Goal: Find specific page/section: Find specific page/section

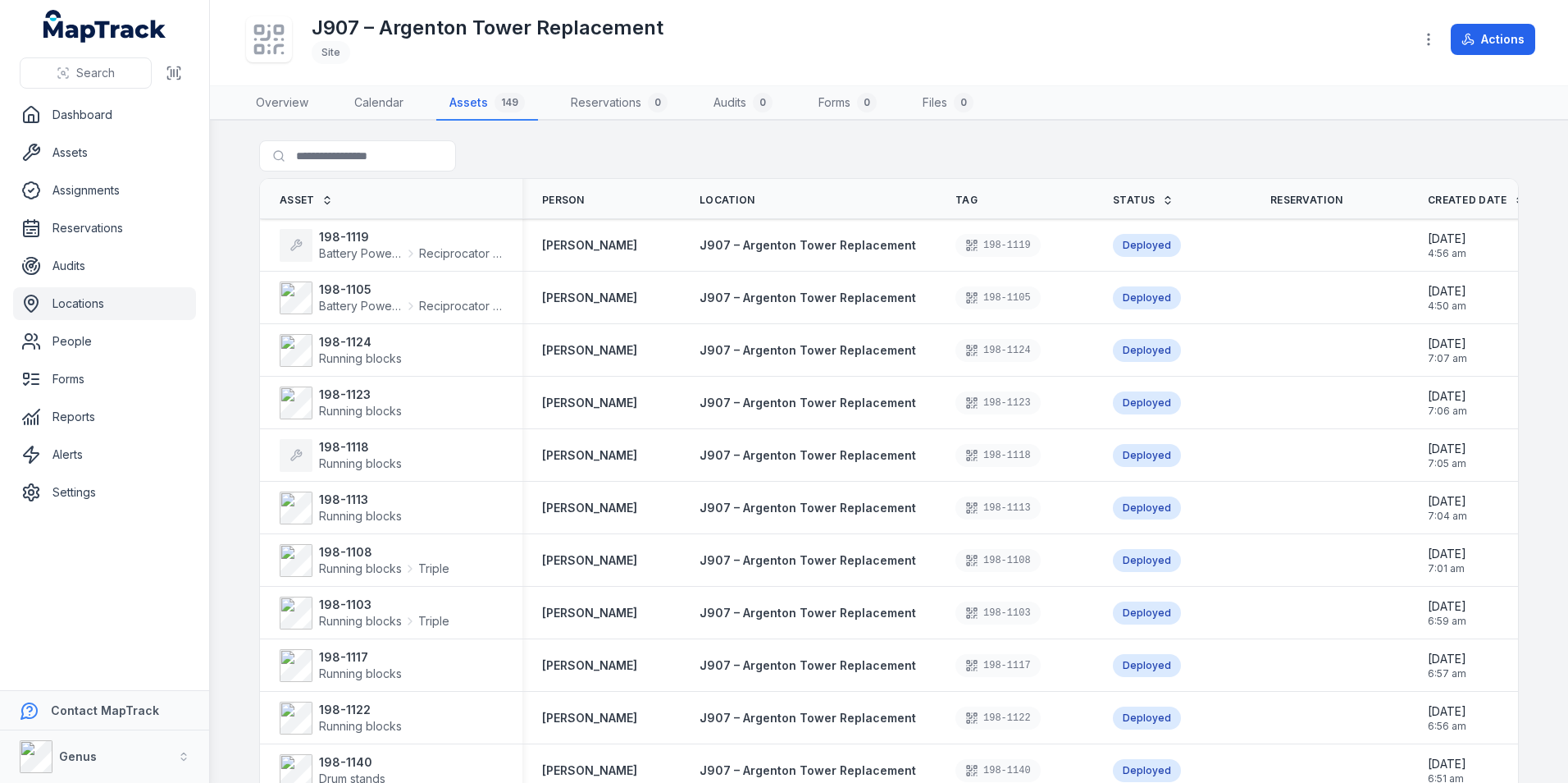
click at [1428, 43] on icon "button" at bounding box center [1429, 39] width 17 height 17
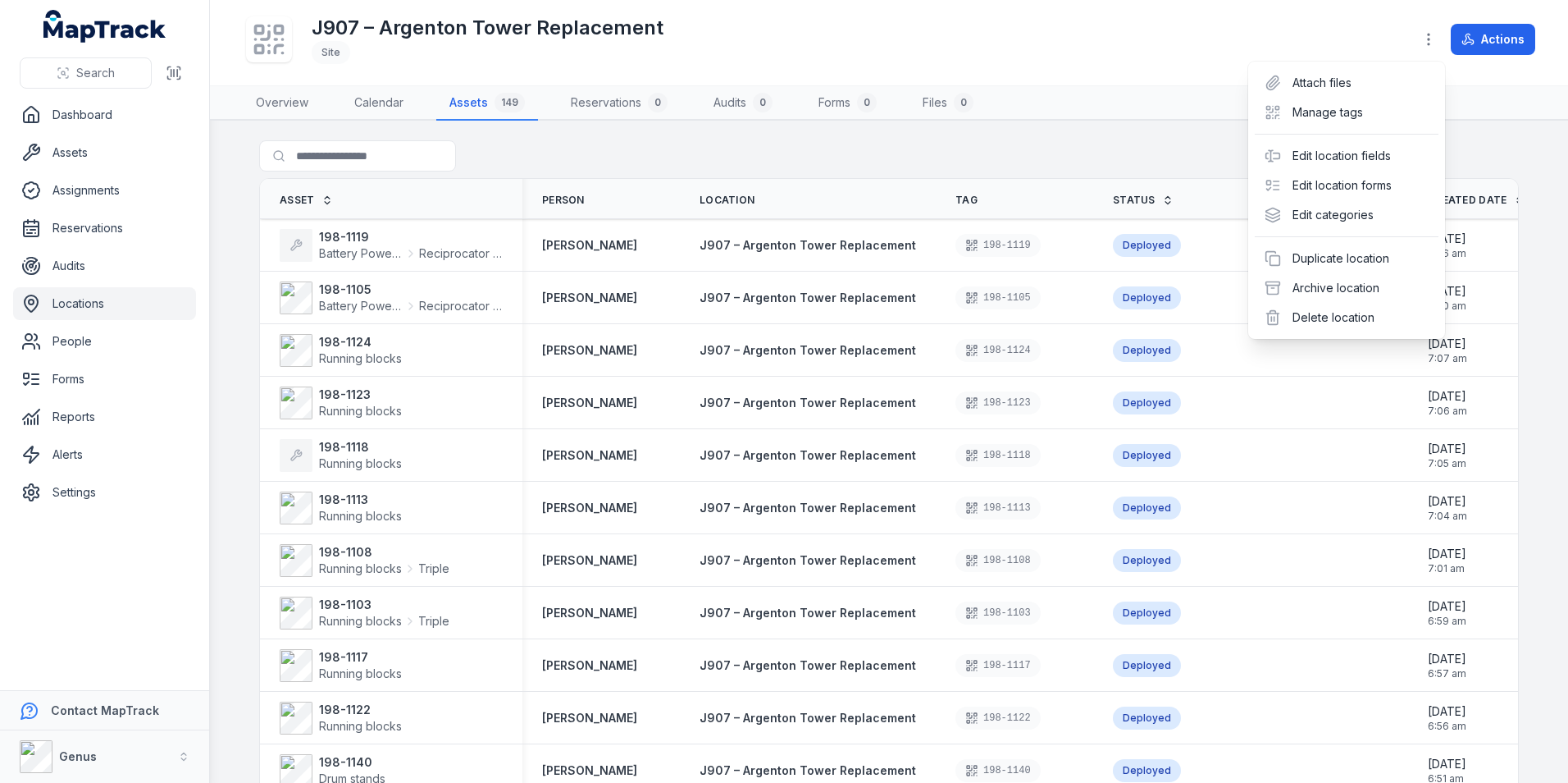
click at [77, 305] on div "Search Dashboard Assets Assignments Reservations Audits Locations People Forms …" at bounding box center [784, 391] width 1568 height 783
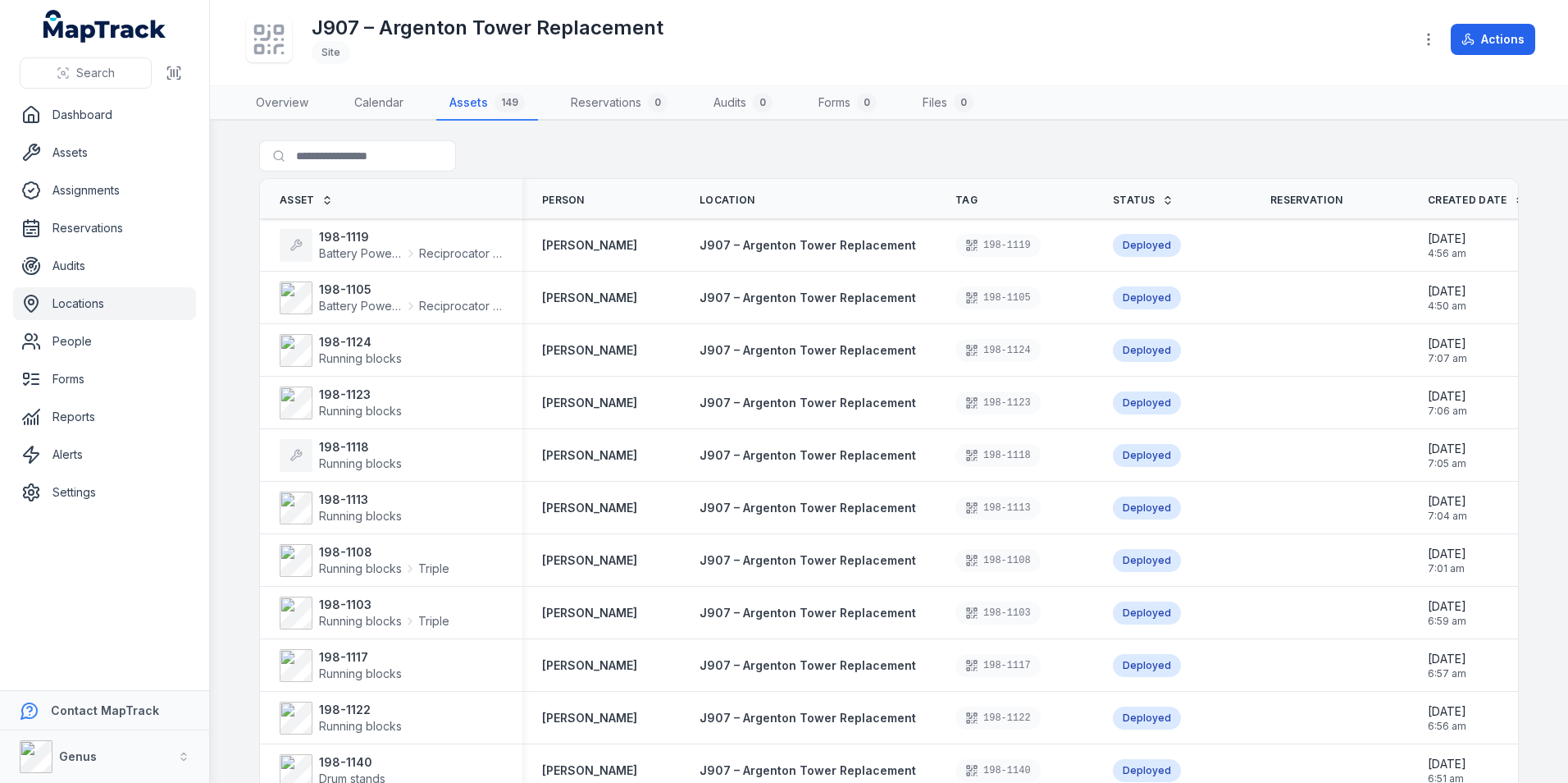
click at [77, 305] on link "Locations" at bounding box center [105, 303] width 183 height 33
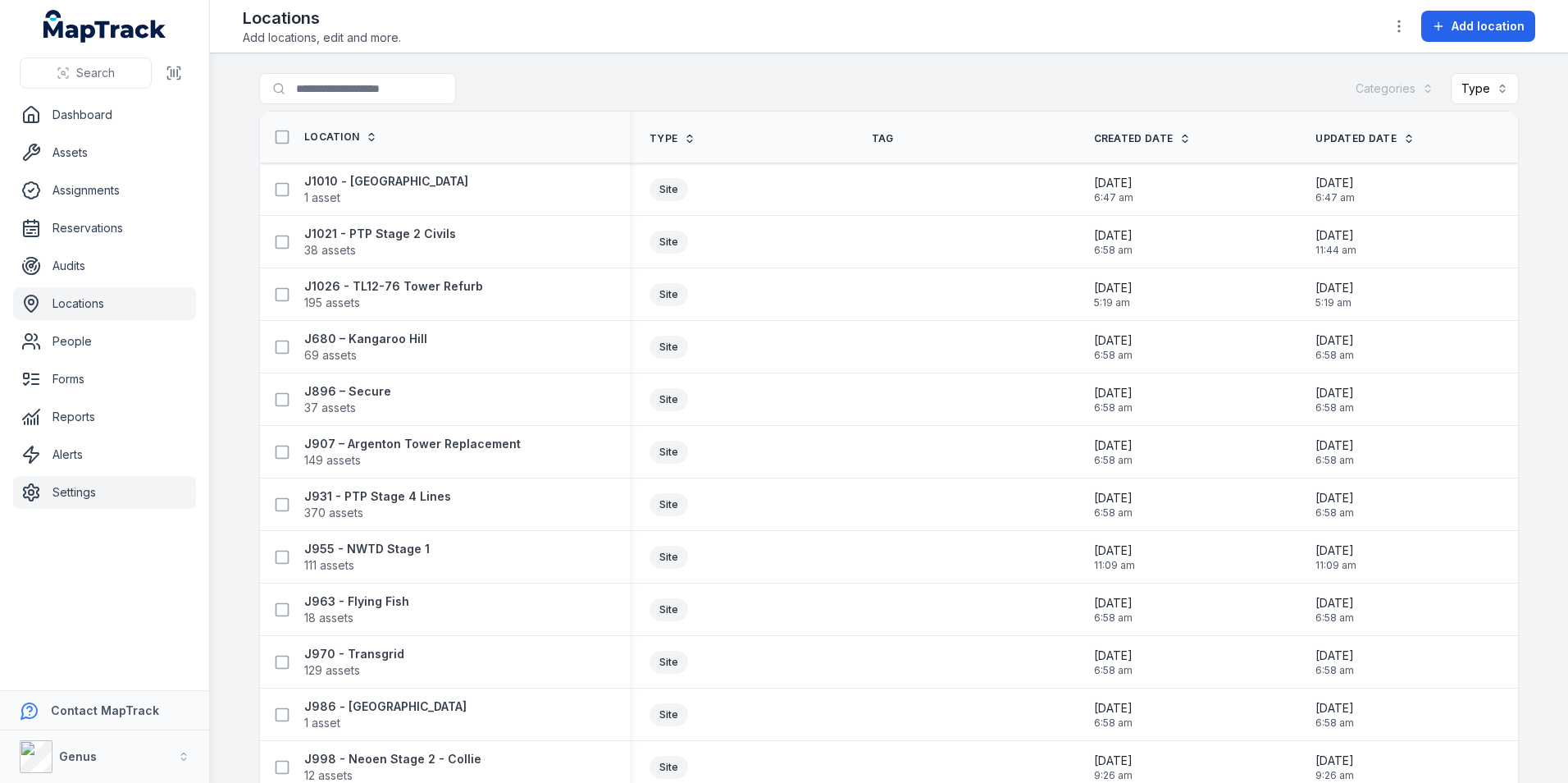
click at [64, 491] on link "Settings" at bounding box center [105, 492] width 183 height 33
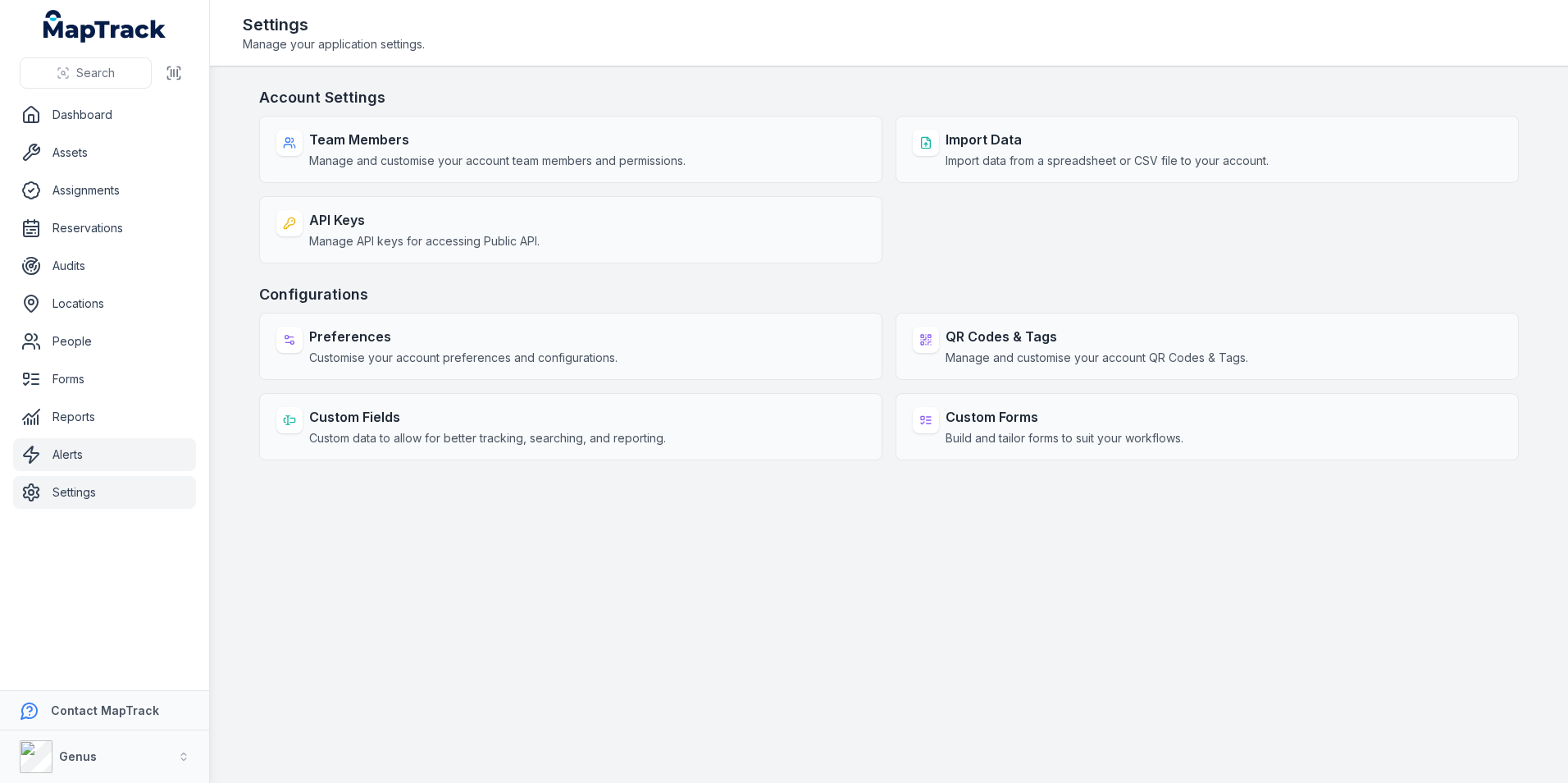
click at [73, 448] on link "Alerts" at bounding box center [105, 454] width 183 height 33
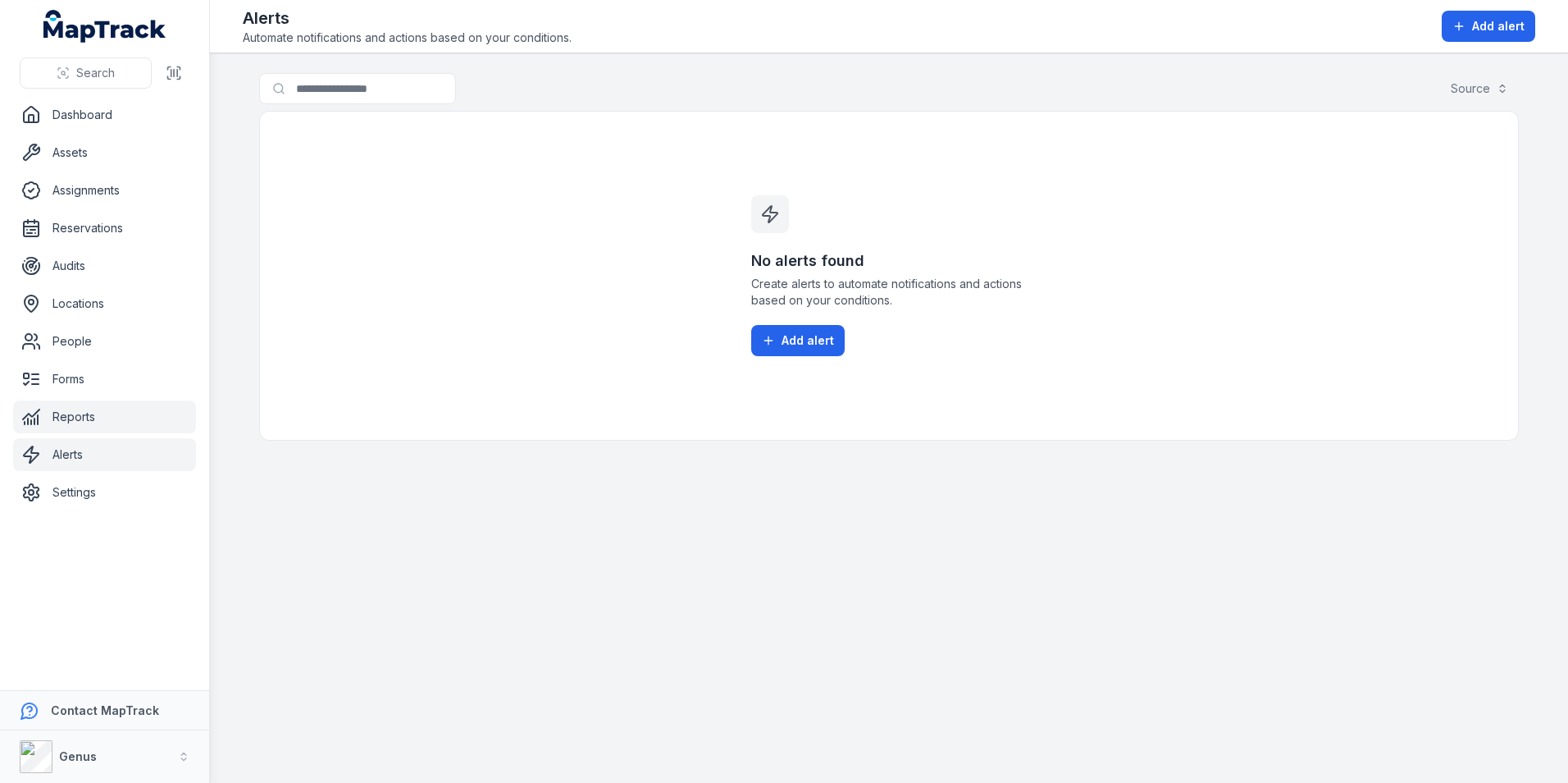
click at [80, 416] on link "Reports" at bounding box center [105, 416] width 183 height 33
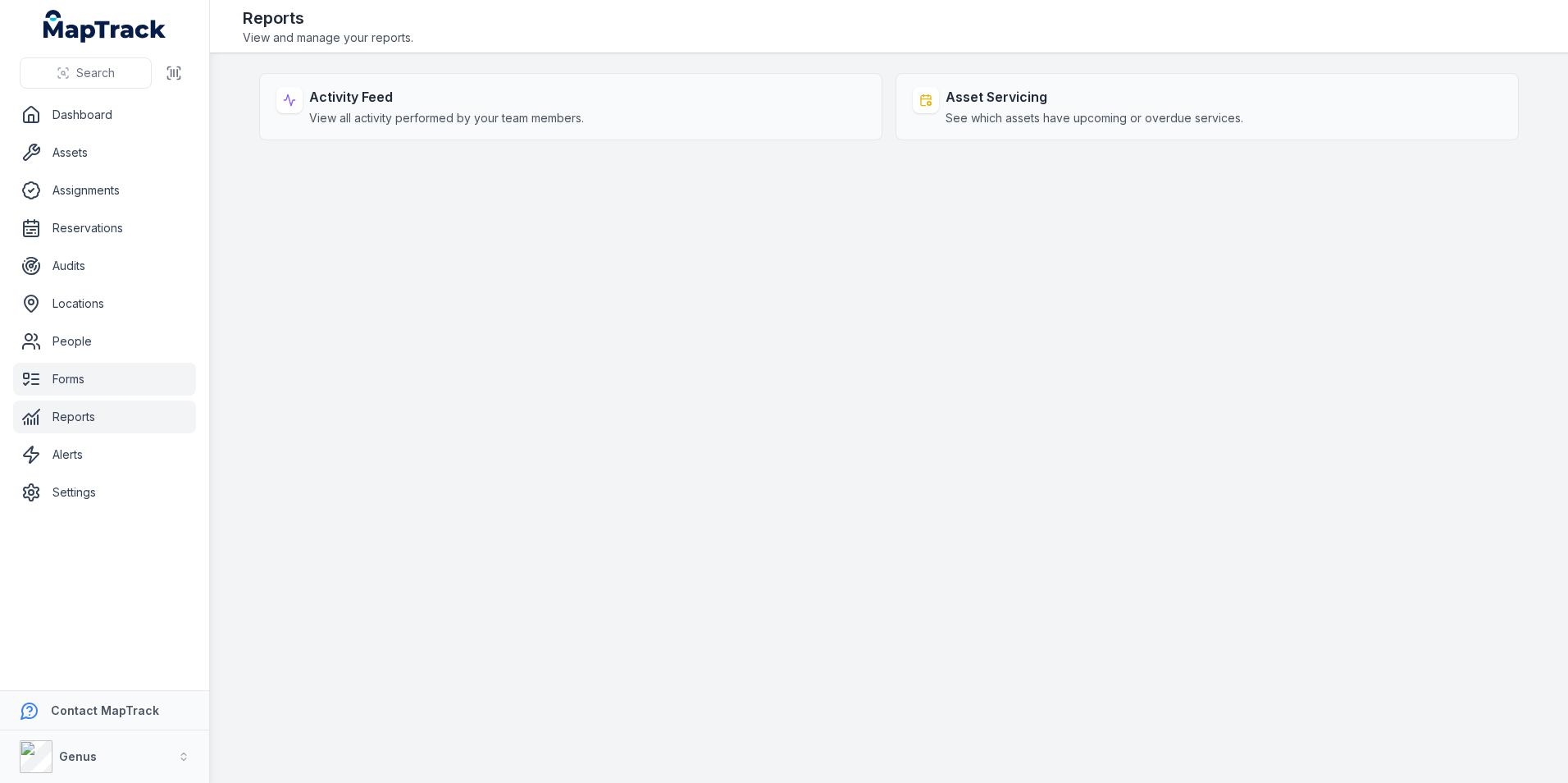
click at [79, 375] on link "Forms" at bounding box center [105, 379] width 183 height 33
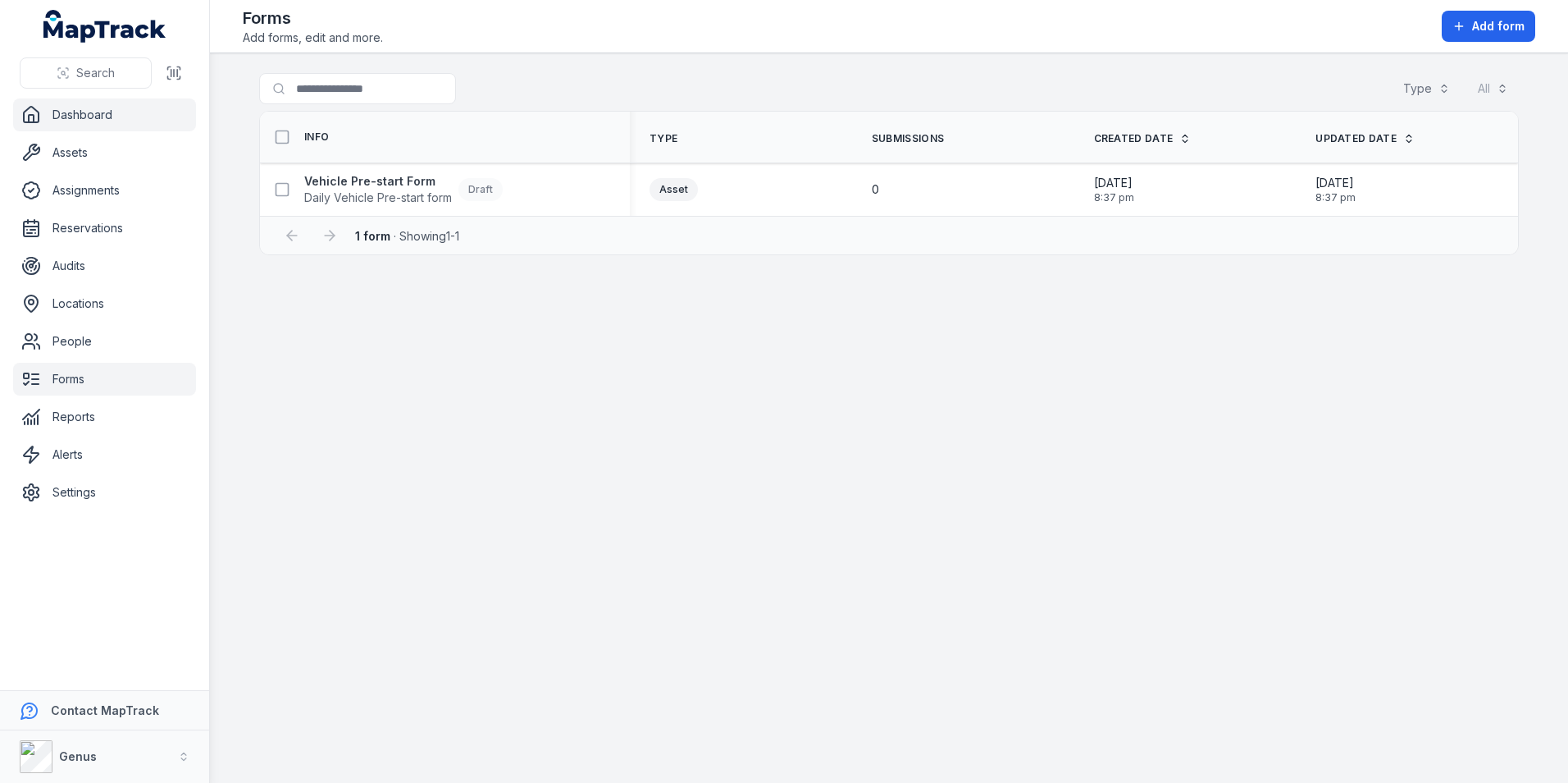
click at [82, 115] on link "Dashboard" at bounding box center [105, 114] width 183 height 33
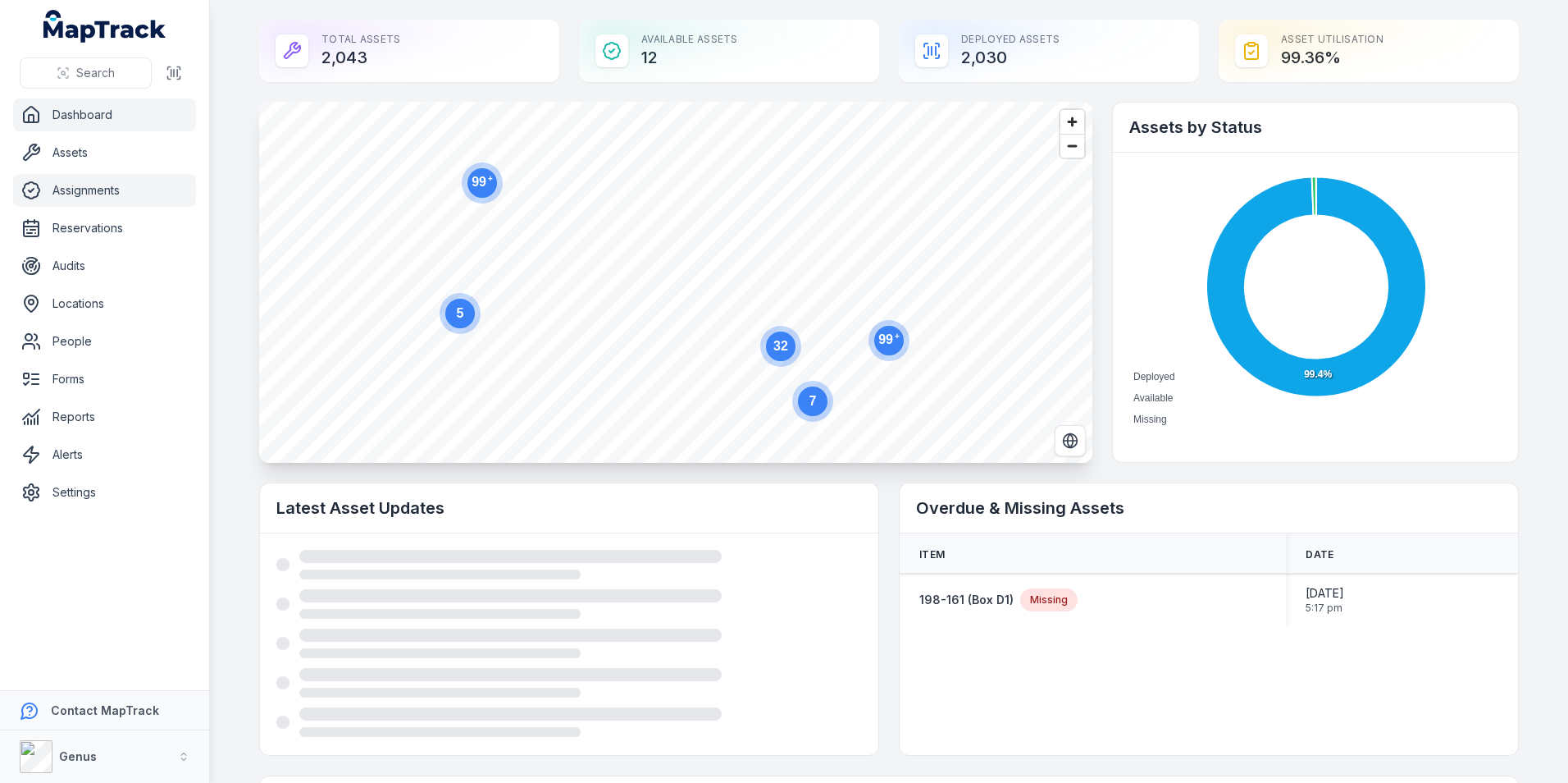
click at [77, 188] on link "Assignments" at bounding box center [105, 190] width 183 height 33
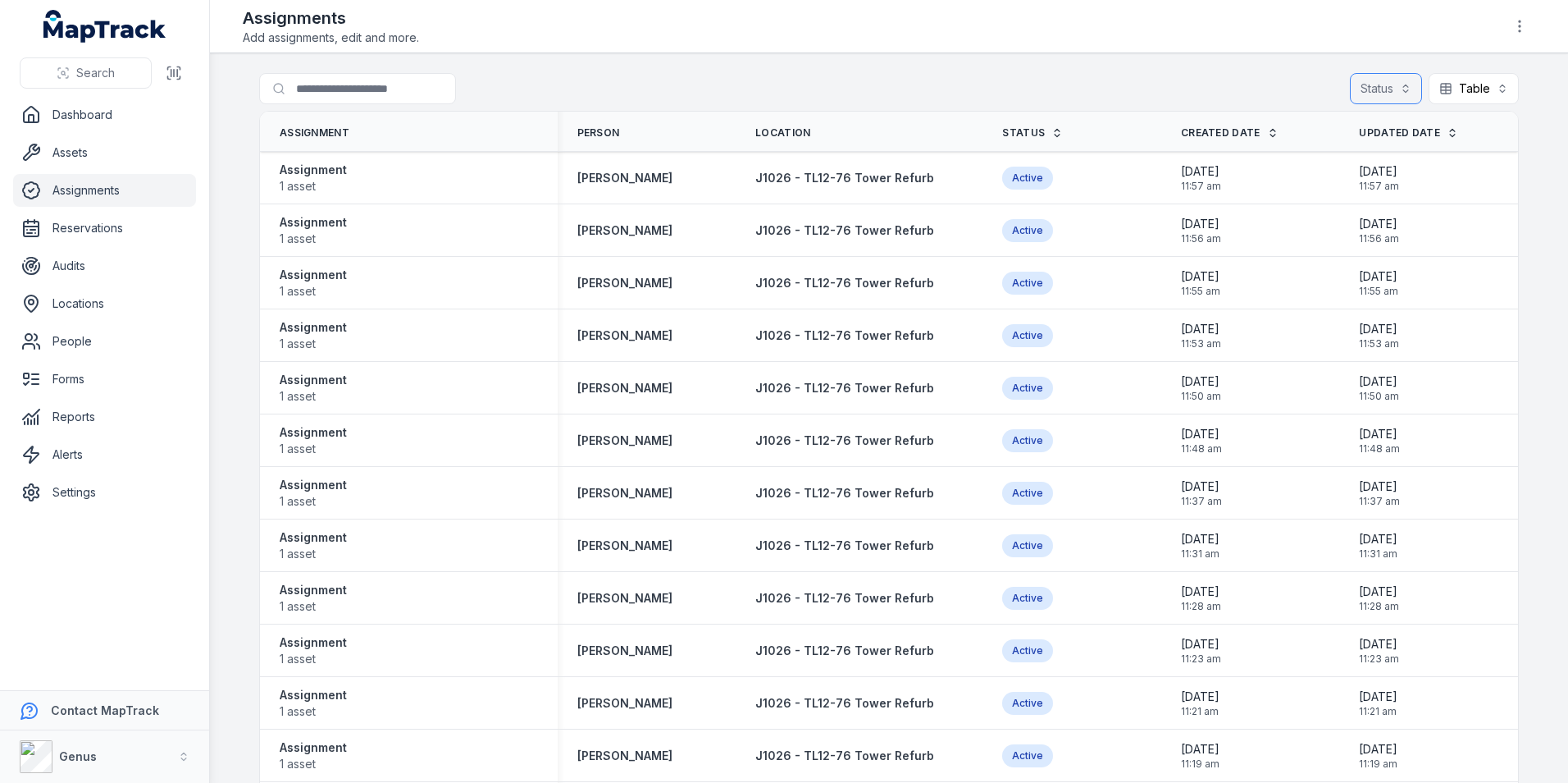
click at [1395, 83] on button "Status" at bounding box center [1386, 88] width 72 height 31
click at [1447, 85] on div "Status Table *****" at bounding box center [1434, 88] width 169 height 31
click at [1468, 87] on button "Table *****" at bounding box center [1474, 88] width 91 height 31
click at [58, 341] on div "Search Dashboard Assets Assignments Reservations Audits Locations People Forms …" at bounding box center [784, 391] width 1568 height 783
click at [58, 341] on link "People" at bounding box center [105, 341] width 183 height 33
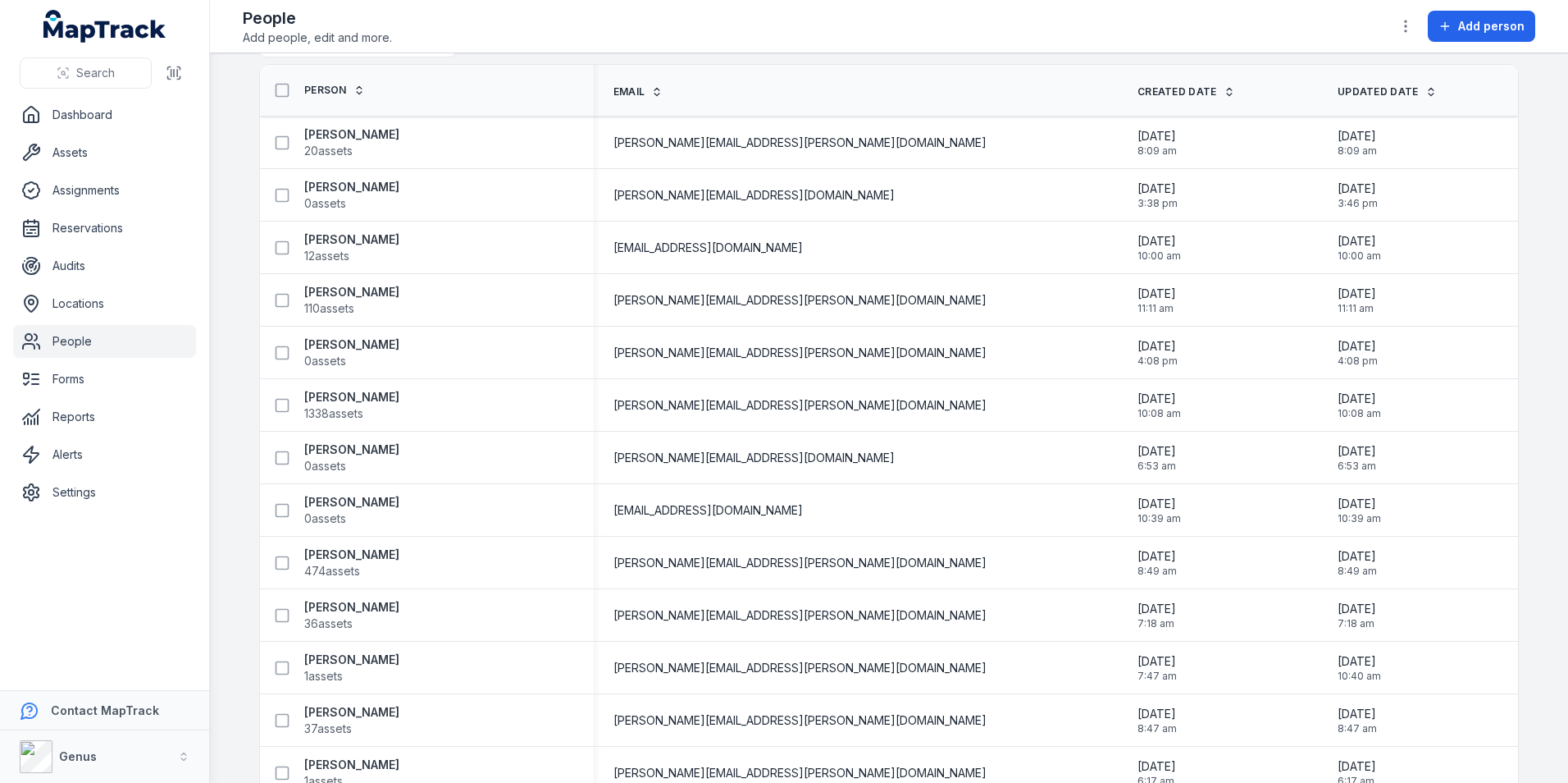
scroll to position [83, 0]
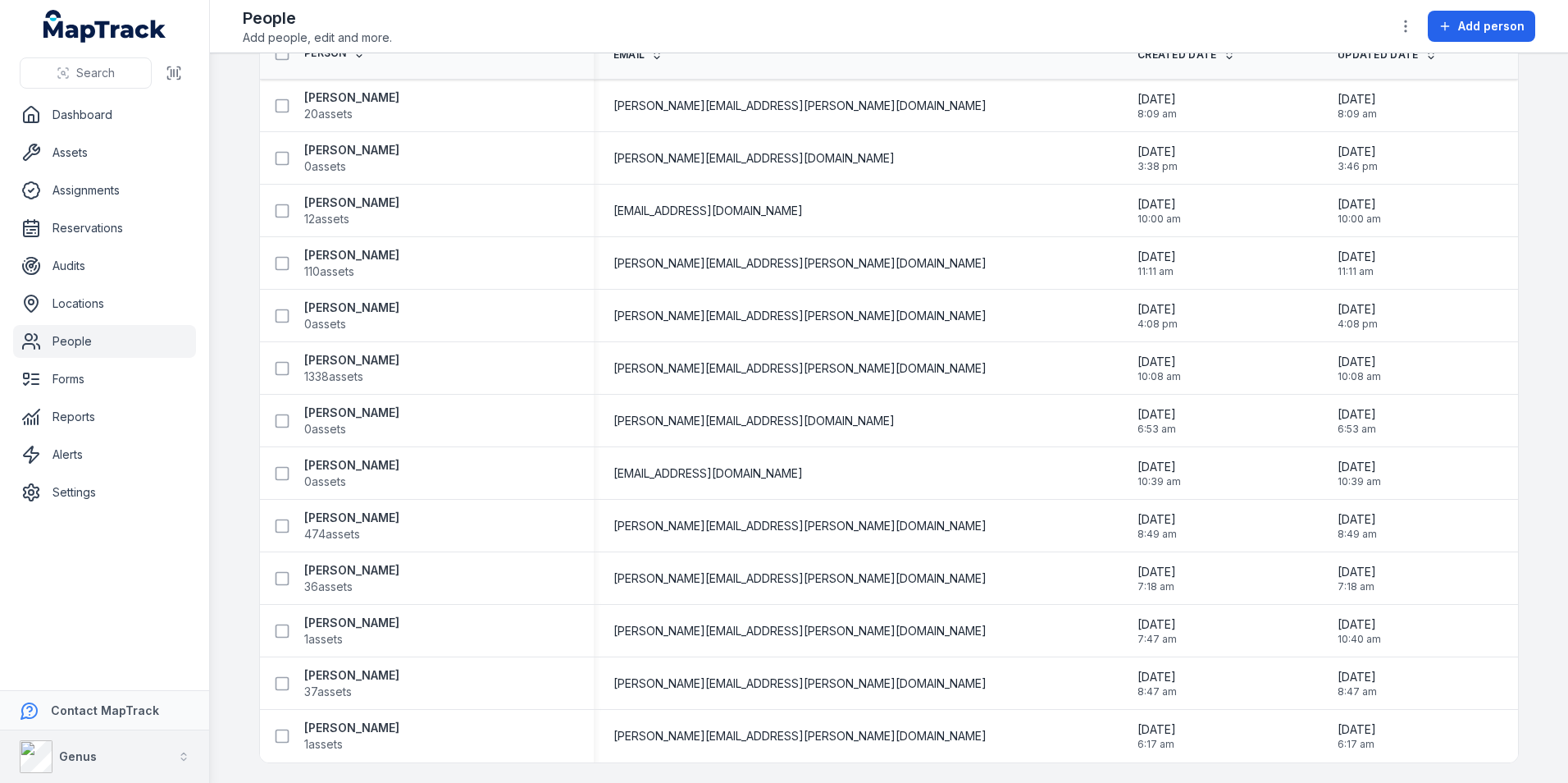
click at [182, 760] on icon "button" at bounding box center [183, 760] width 5 height 3
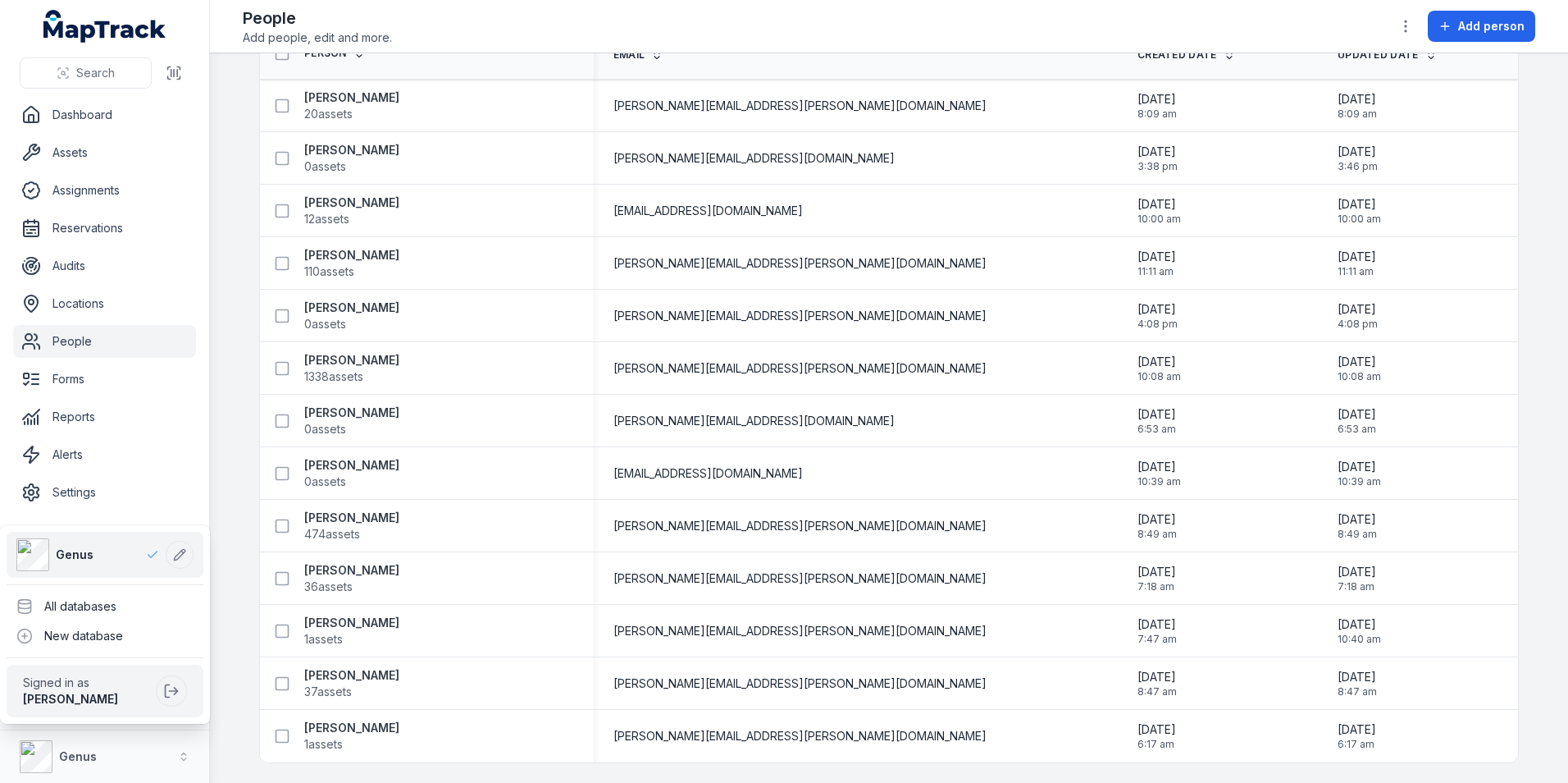
click at [178, 461] on div "Search Dashboard Assets Assignments Reservations Audits Locations People Forms …" at bounding box center [105, 391] width 210 height 783
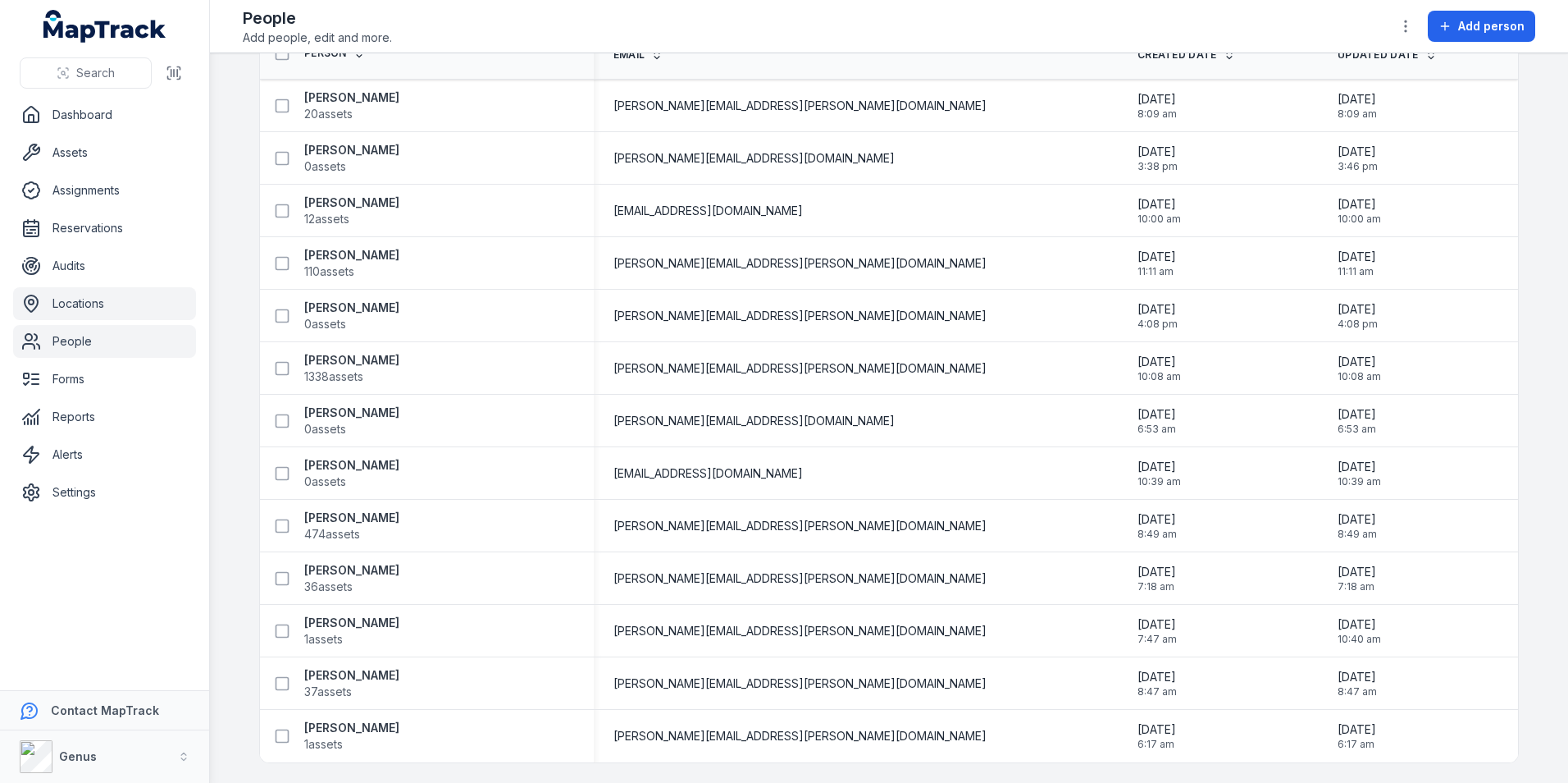
click at [96, 302] on link "Locations" at bounding box center [105, 303] width 183 height 33
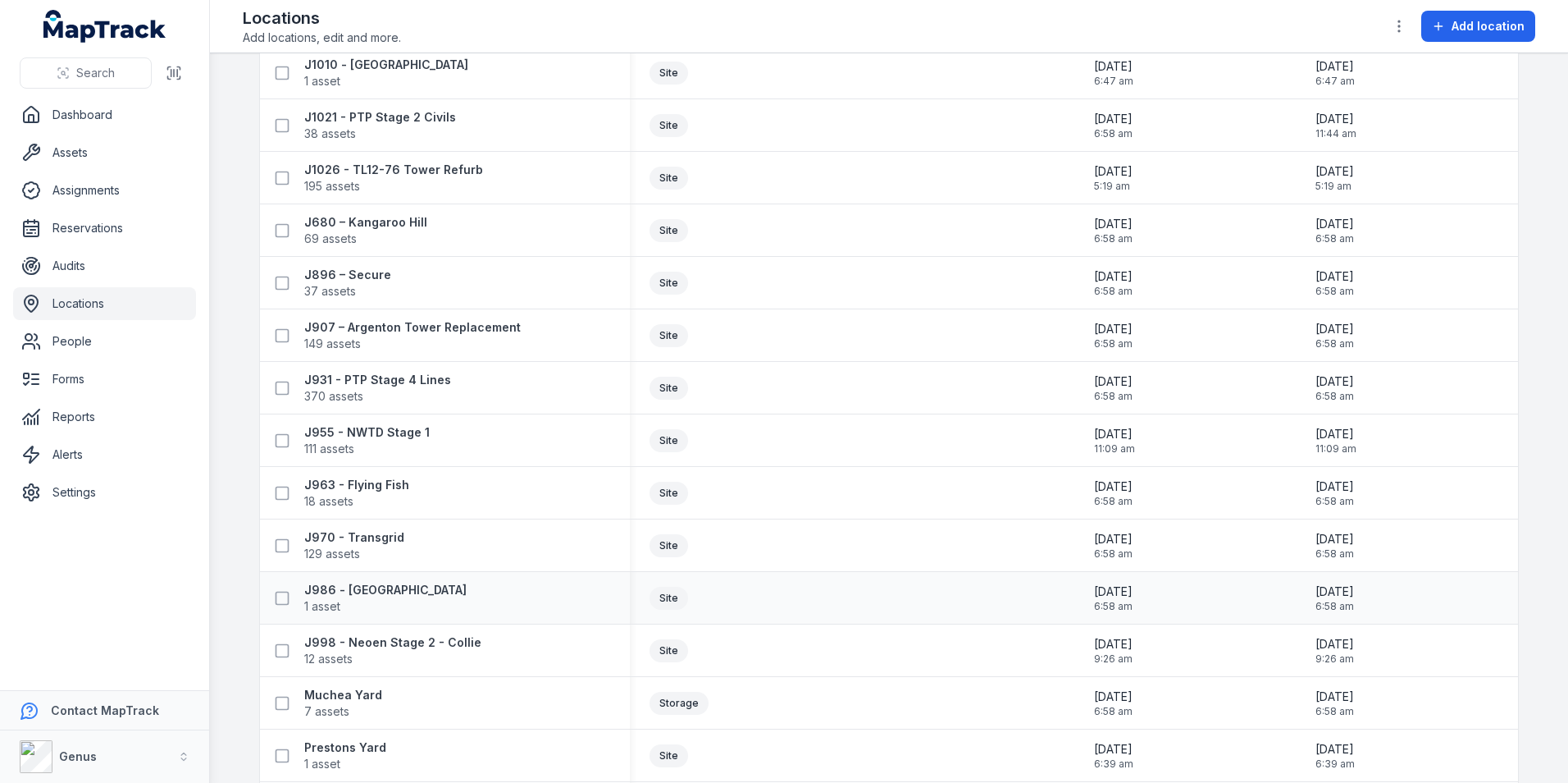
scroll to position [189, 0]
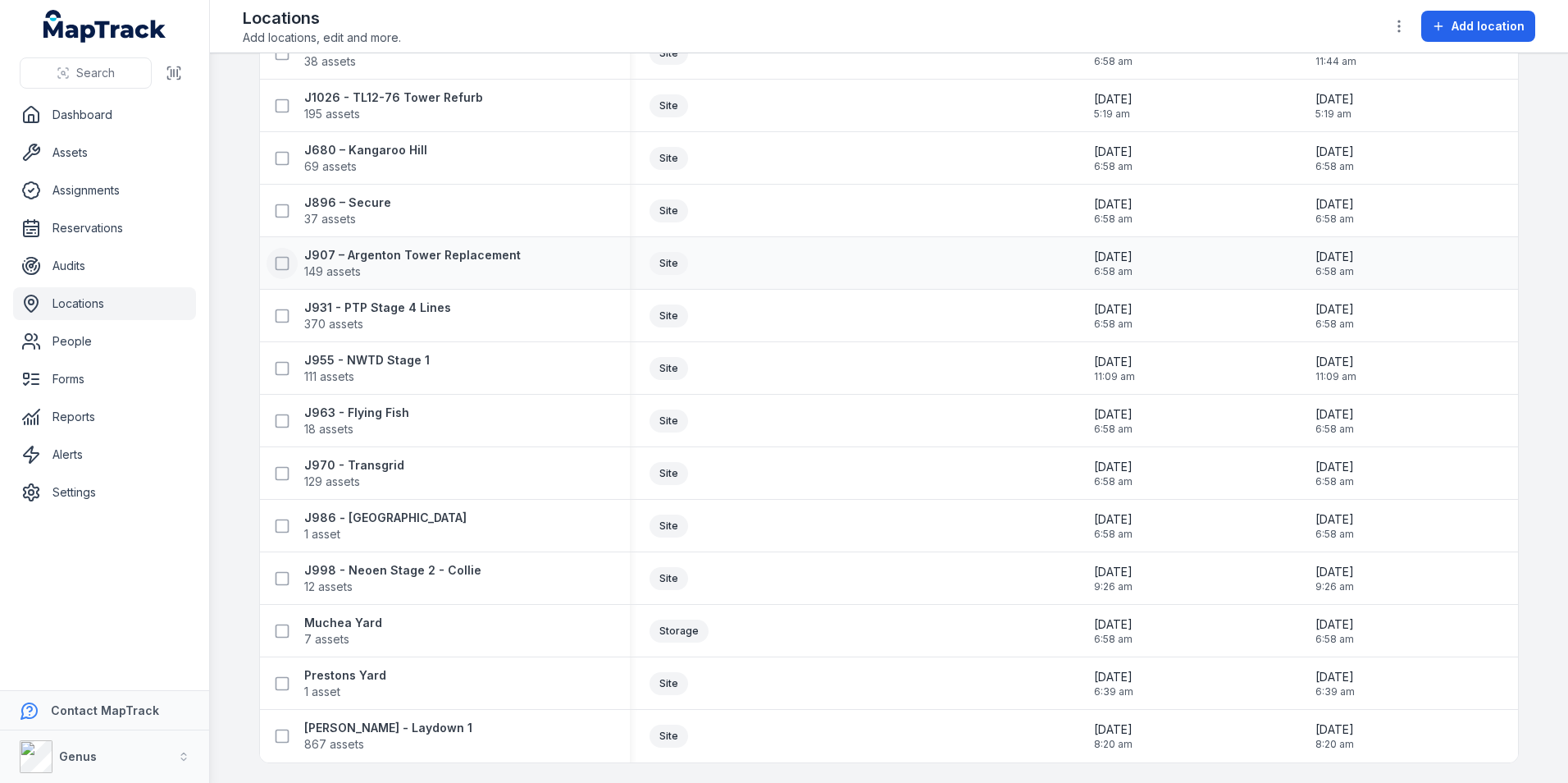
click at [275, 257] on icon at bounding box center [282, 264] width 17 height 17
click at [651, 746] on strong "1 location selected" at bounding box center [612, 743] width 122 height 20
click at [893, 745] on icon "button" at bounding box center [899, 744] width 17 height 17
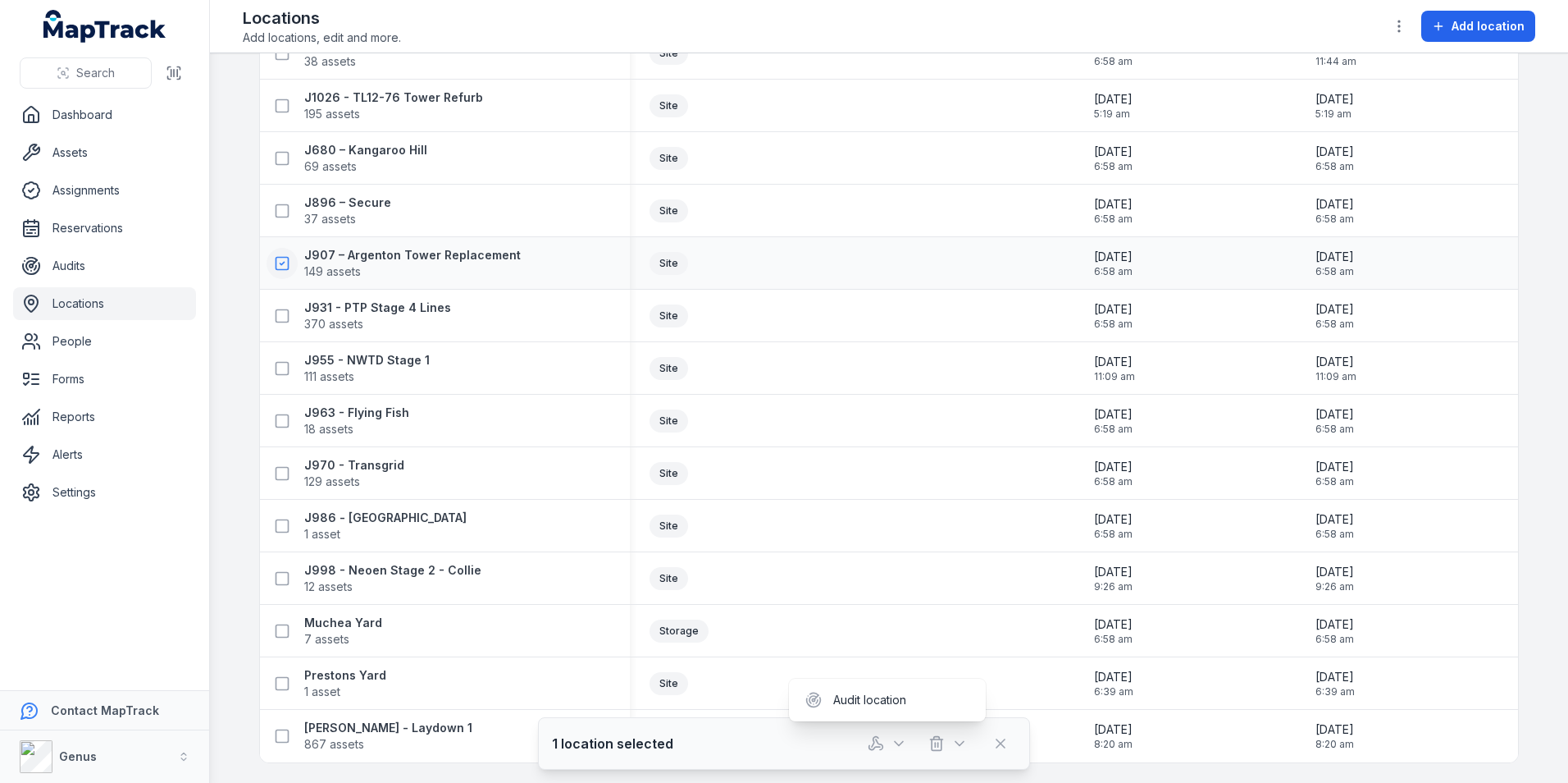
click at [958, 741] on div at bounding box center [917, 743] width 115 height 31
click at [958, 741] on icon "button" at bounding box center [960, 744] width 17 height 17
click at [997, 744] on div at bounding box center [938, 743] width 156 height 31
click at [1000, 741] on icon at bounding box center [1001, 744] width 17 height 17
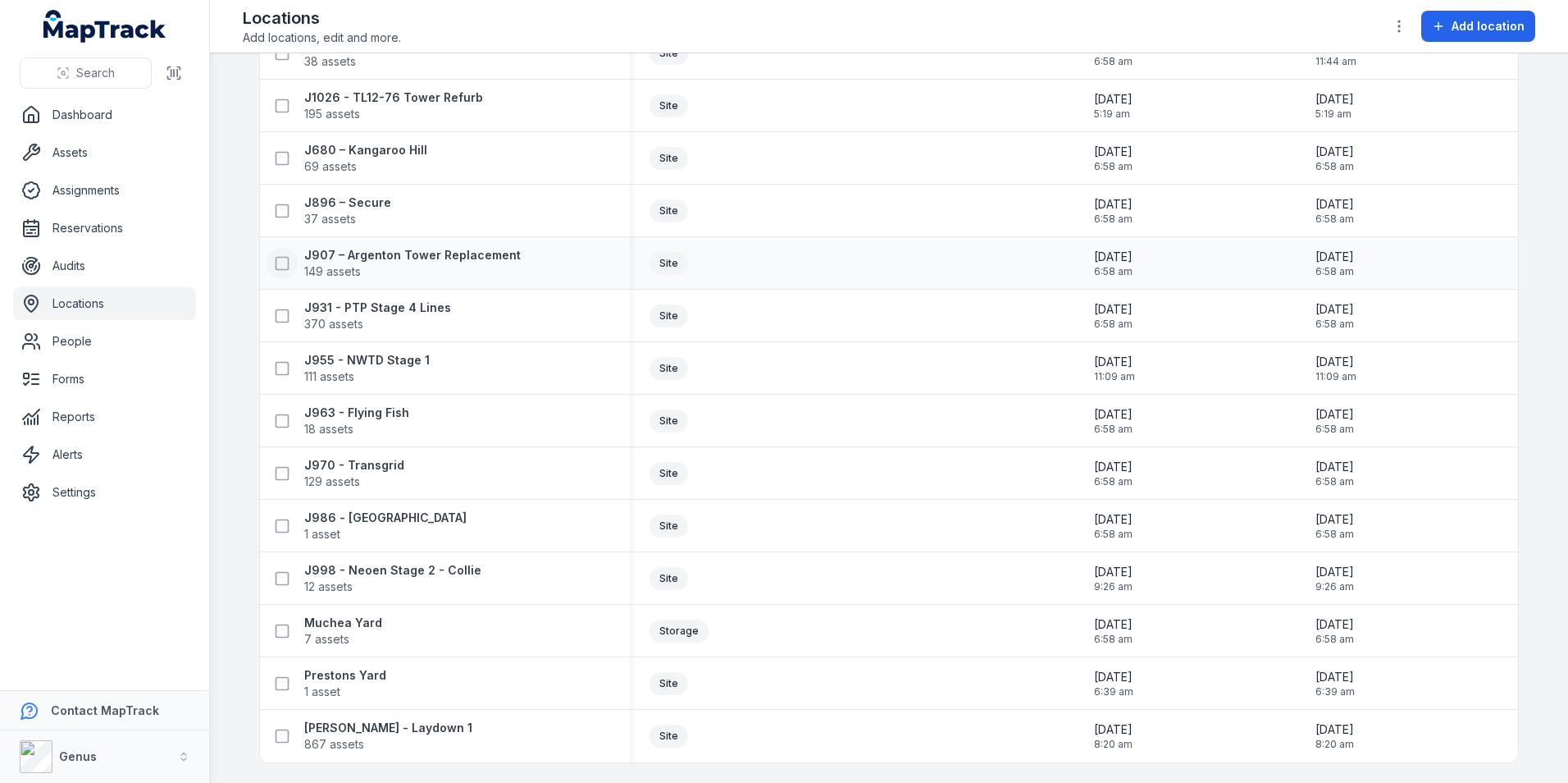
click at [279, 264] on icon at bounding box center [282, 264] width 17 height 17
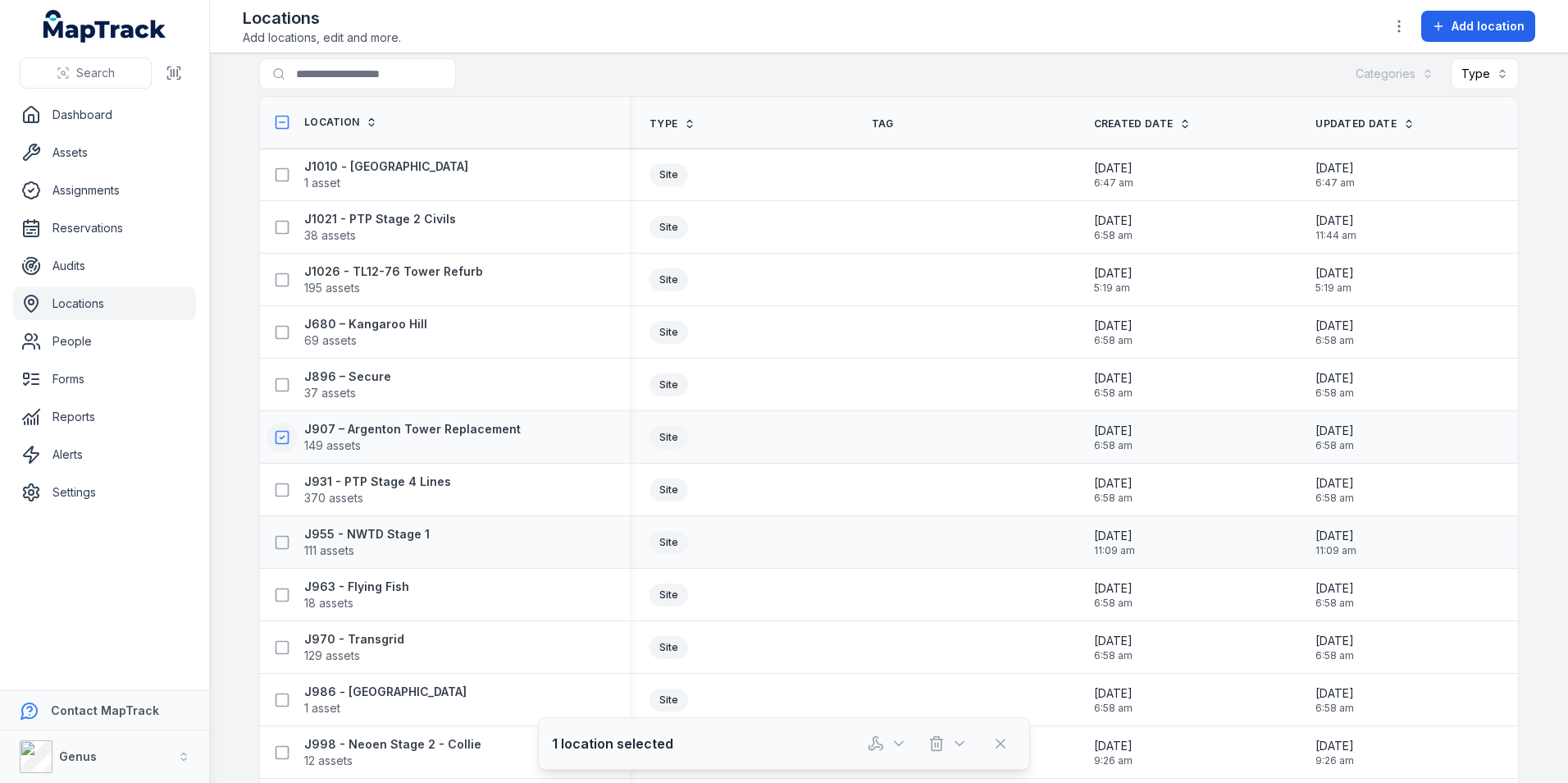
scroll to position [0, 0]
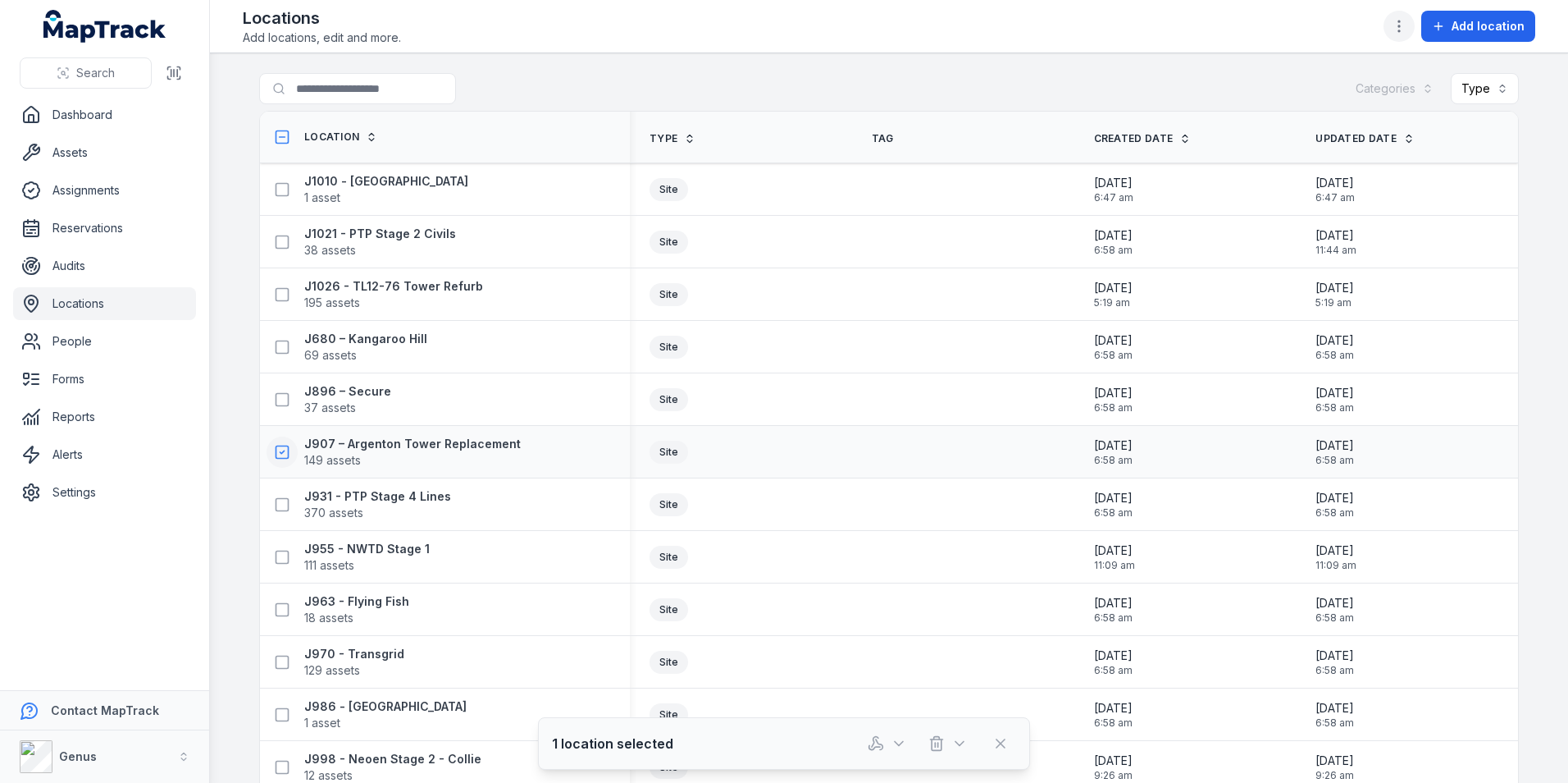
click at [1399, 22] on icon "button" at bounding box center [1400, 26] width 17 height 17
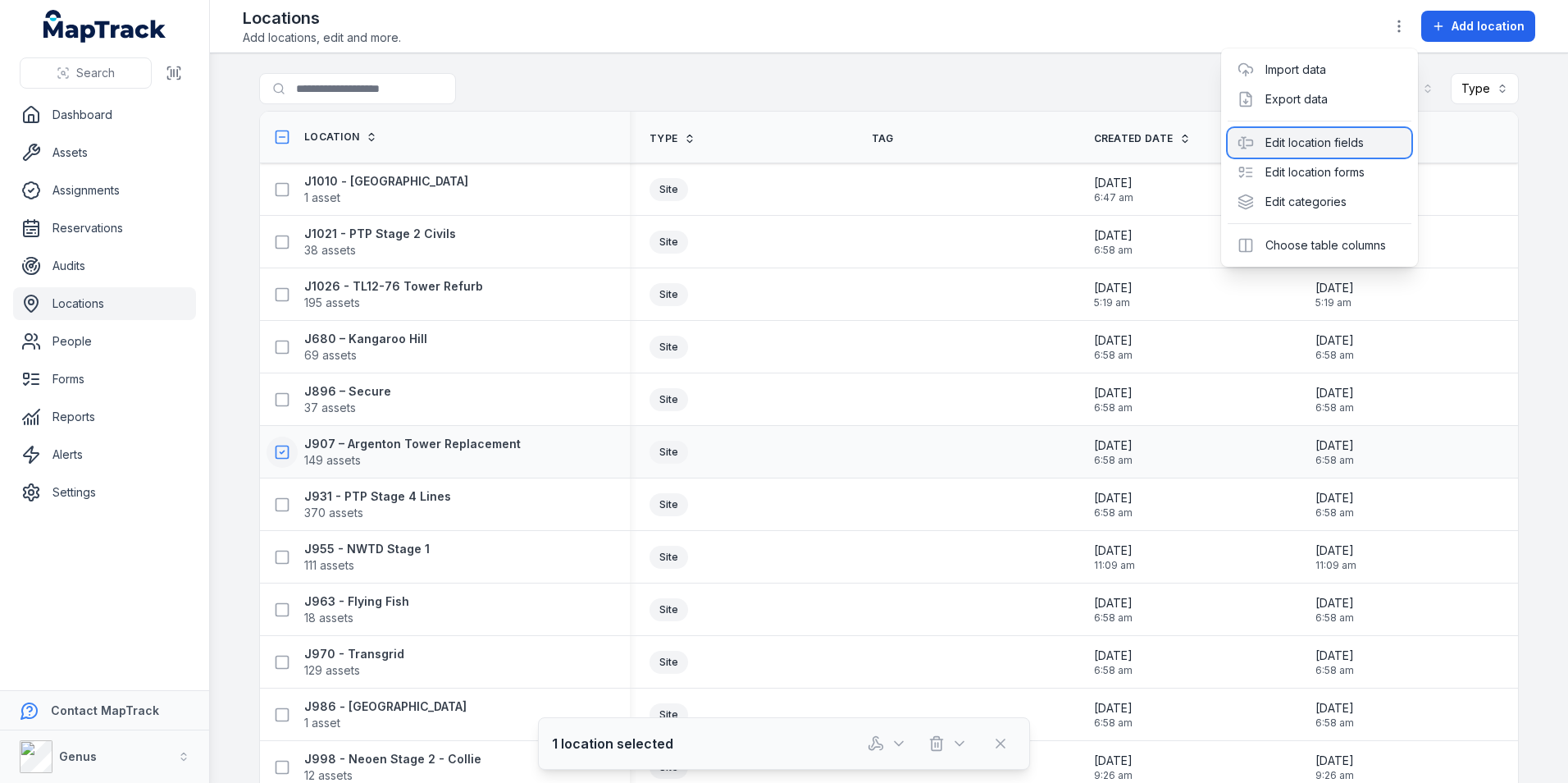
click at [1311, 142] on div "Edit location fields" at bounding box center [1319, 143] width 184 height 30
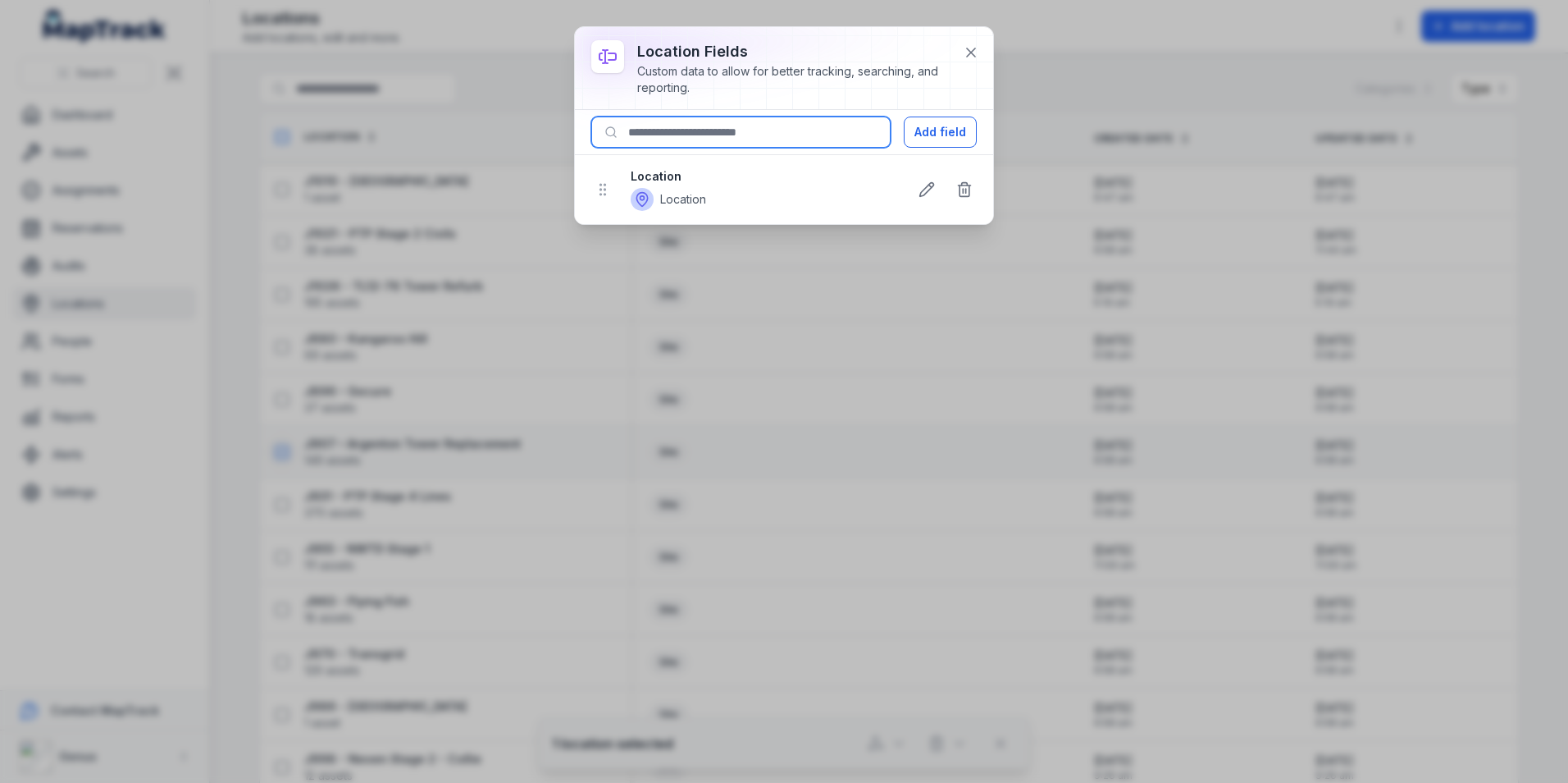
click at [714, 133] on input at bounding box center [741, 132] width 299 height 31
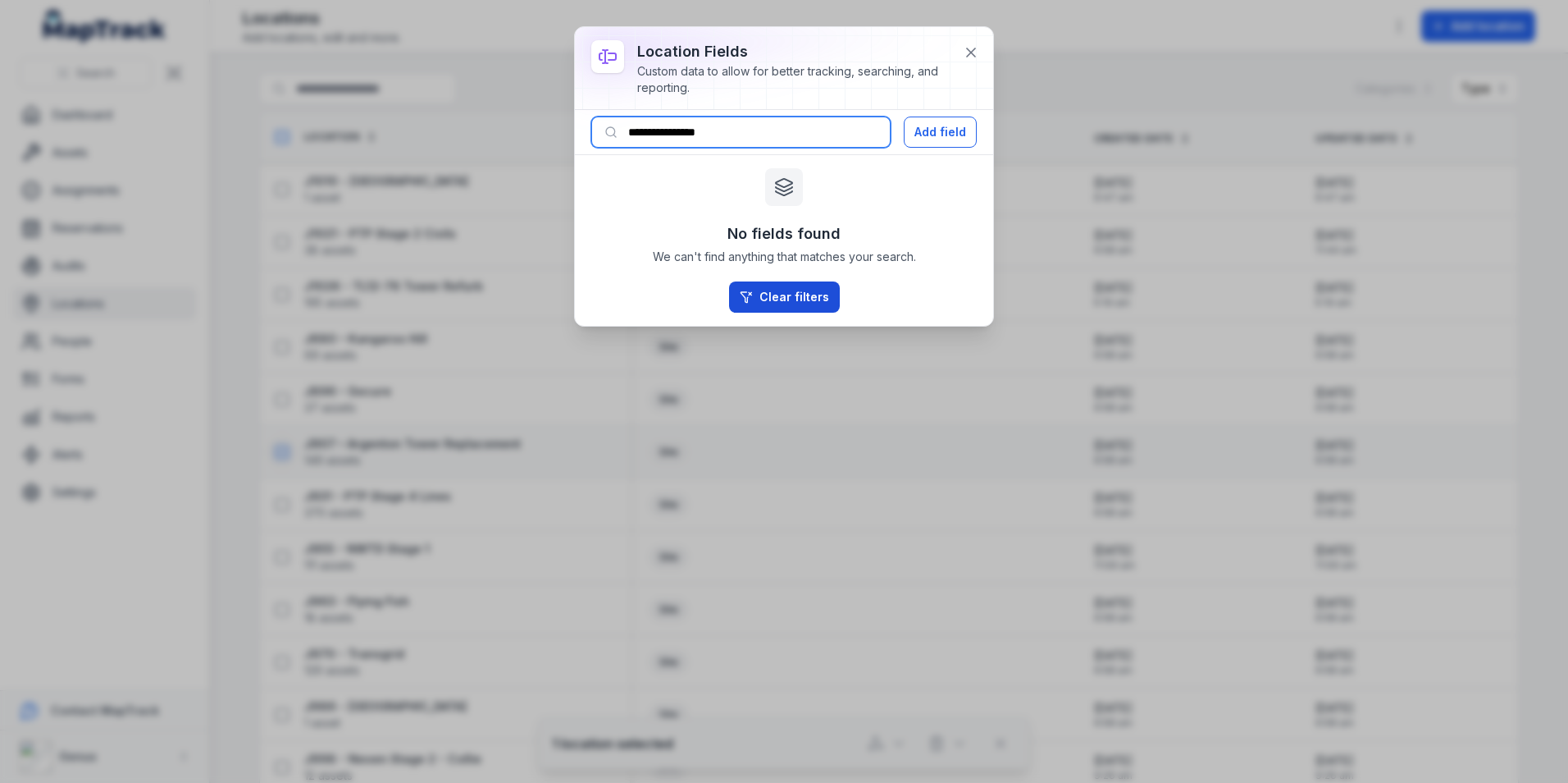
type input "**********"
click at [792, 299] on button "Clear filters" at bounding box center [784, 297] width 110 height 31
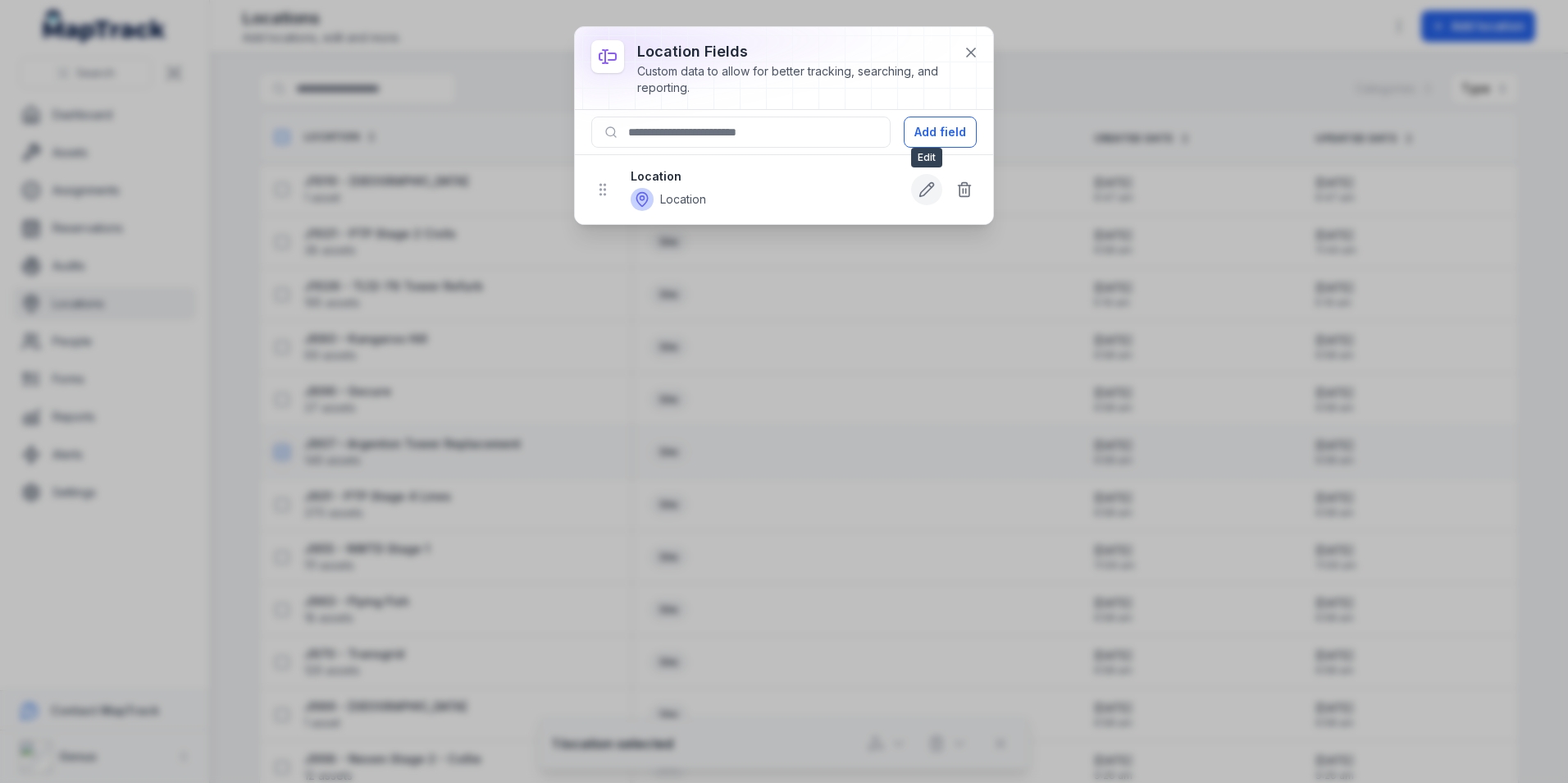
click at [919, 188] on icon at bounding box center [928, 190] width 17 height 17
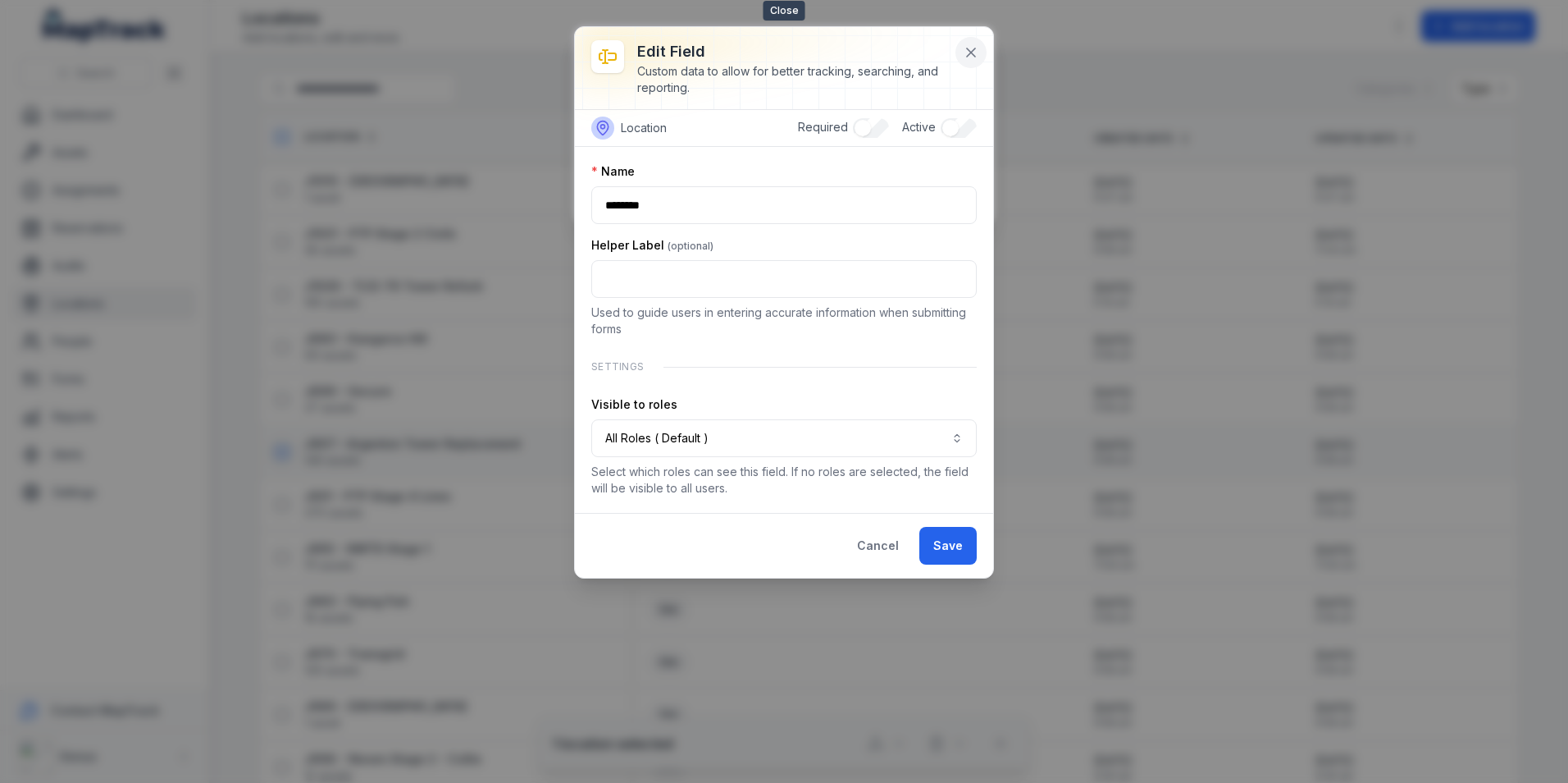
click at [973, 49] on icon at bounding box center [971, 52] width 17 height 17
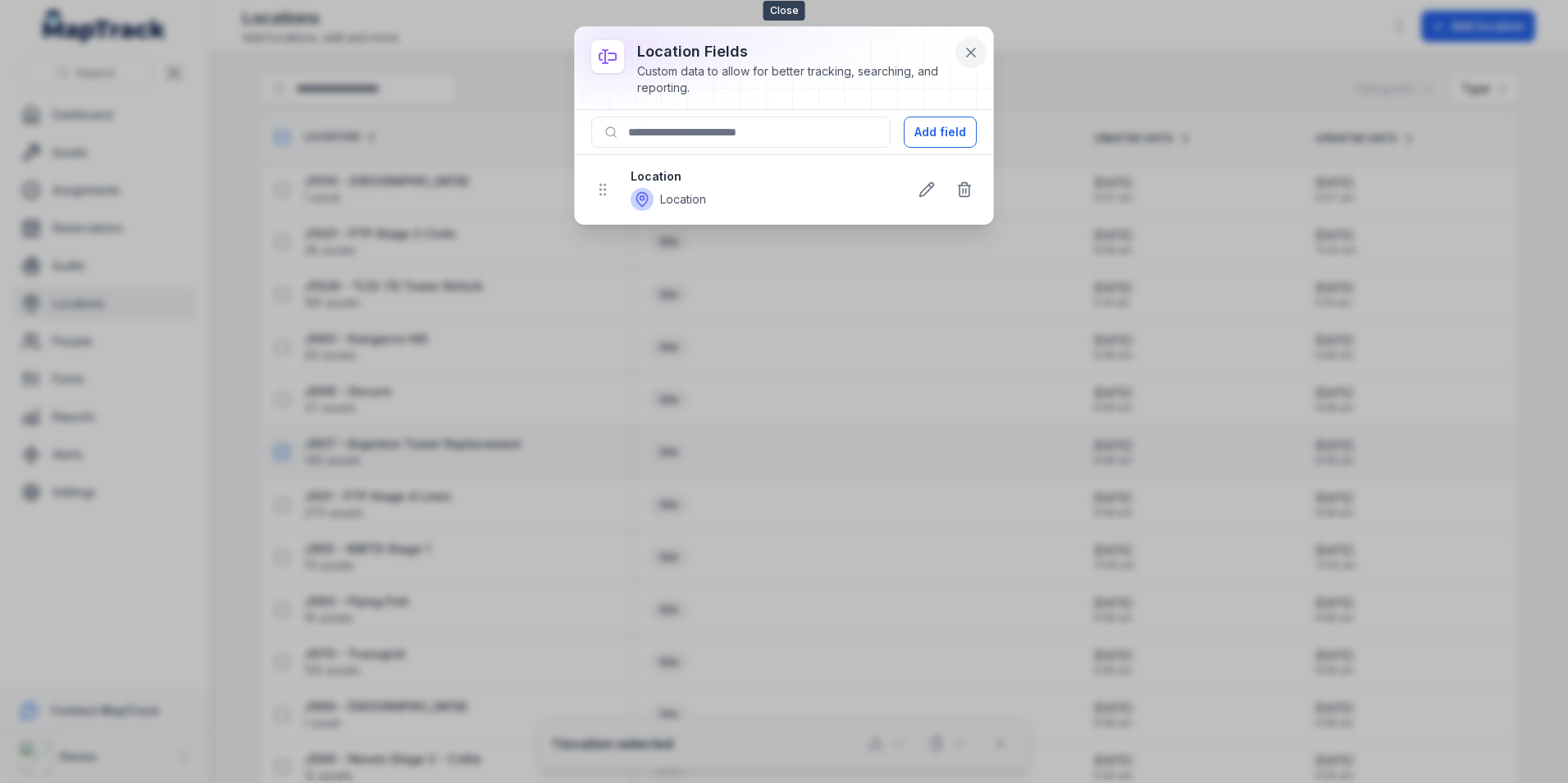
click at [971, 47] on icon at bounding box center [971, 52] width 17 height 17
